Goal: Task Accomplishment & Management: Manage account settings

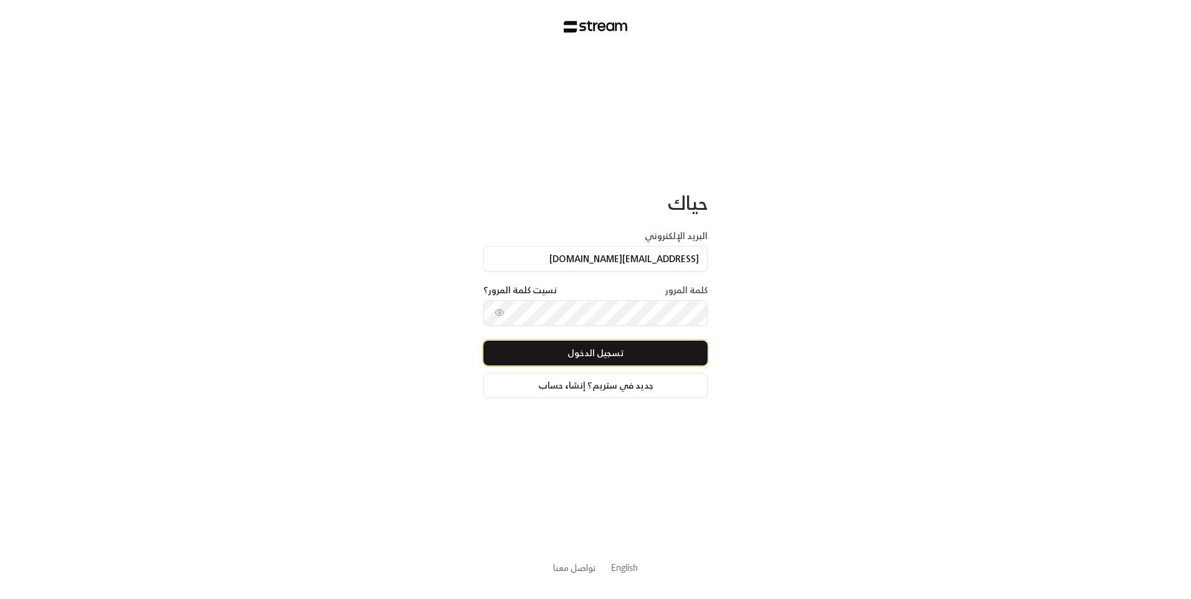
click at [650, 349] on button "تسجيل الدخول" at bounding box center [595, 353] width 224 height 25
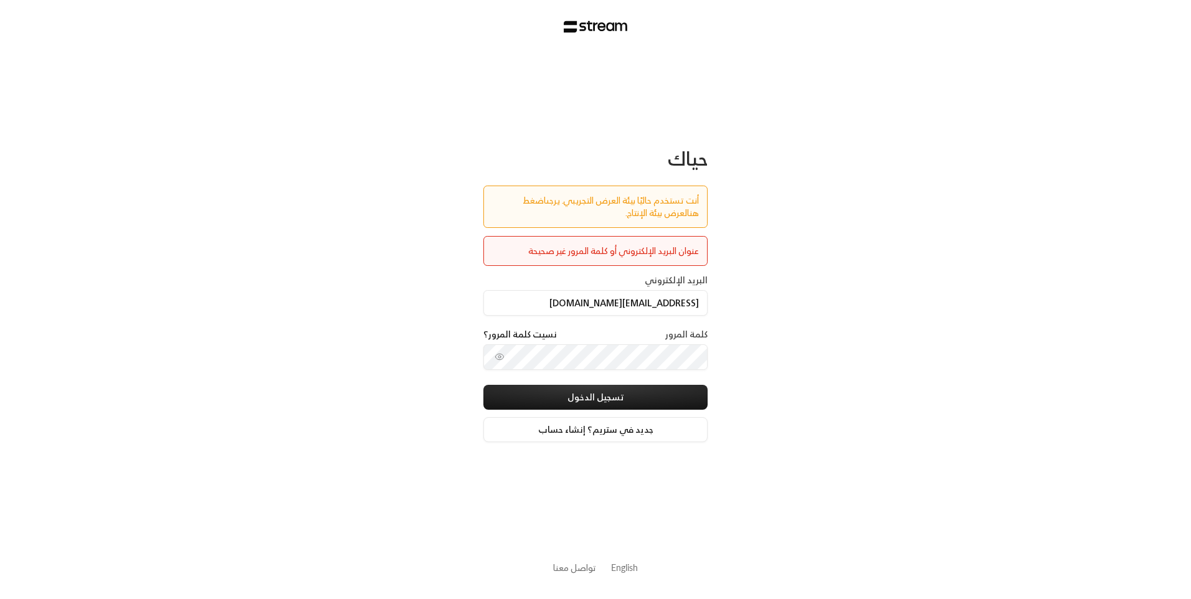
click at [523, 196] on link "اضغط هنا" at bounding box center [611, 206] width 176 height 28
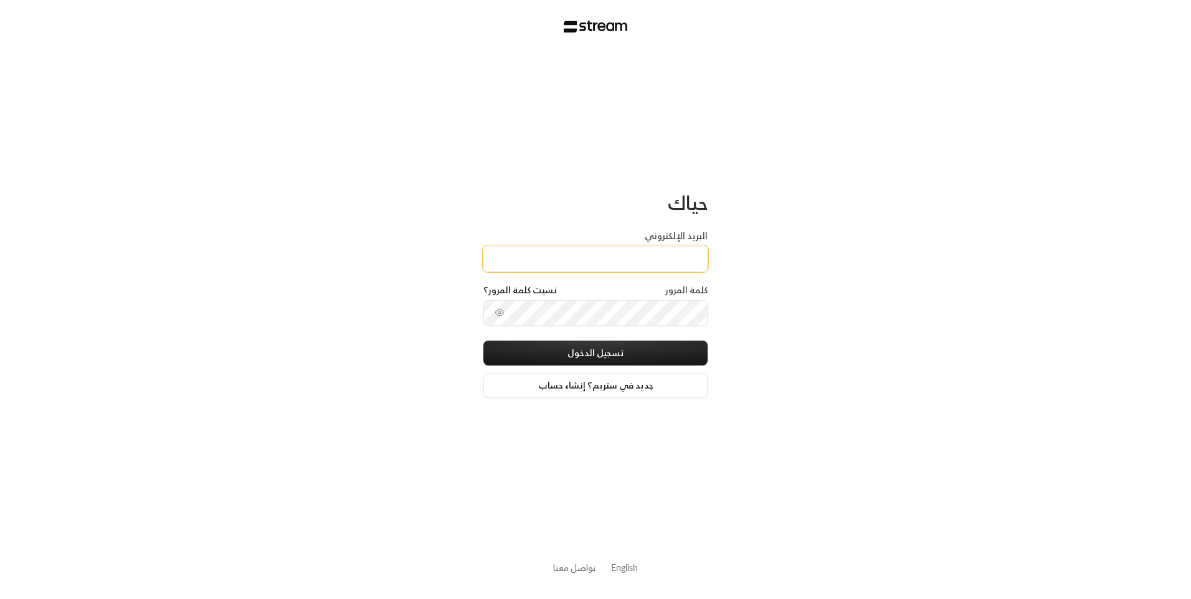
click at [633, 264] on input "البريد الإلكتروني" at bounding box center [595, 259] width 224 height 26
type input "[EMAIL_ADDRESS][DOMAIN_NAME]"
click at [618, 348] on button "تسجيل الدخول" at bounding box center [595, 353] width 224 height 25
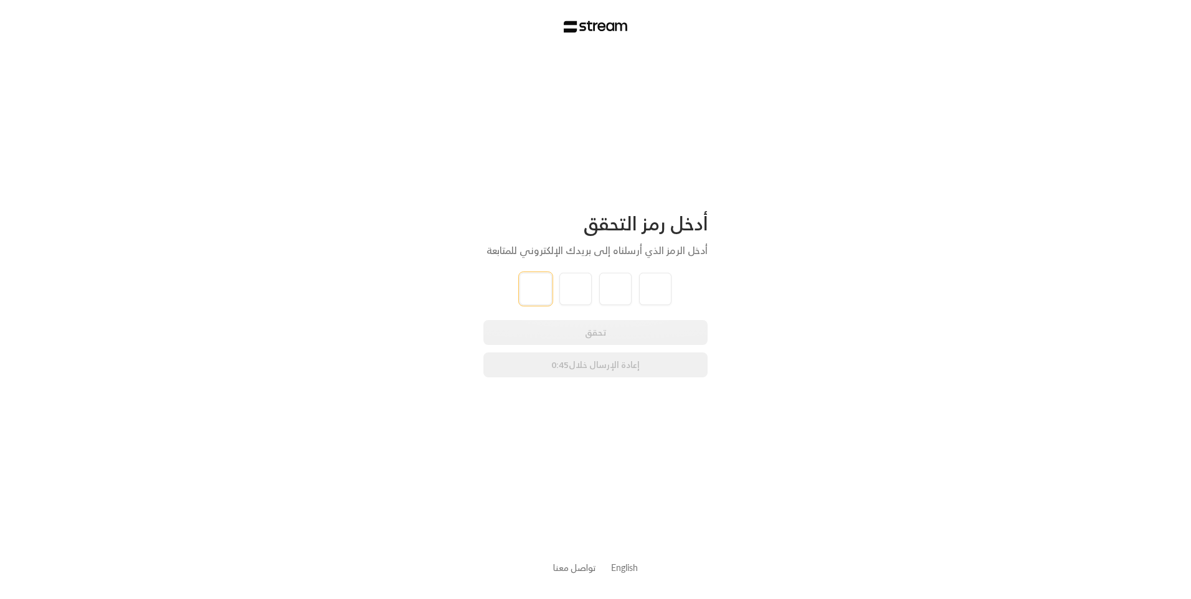
type input "3"
type input "6"
type input "1"
type input "8"
